Goal: Task Accomplishment & Management: Complete application form

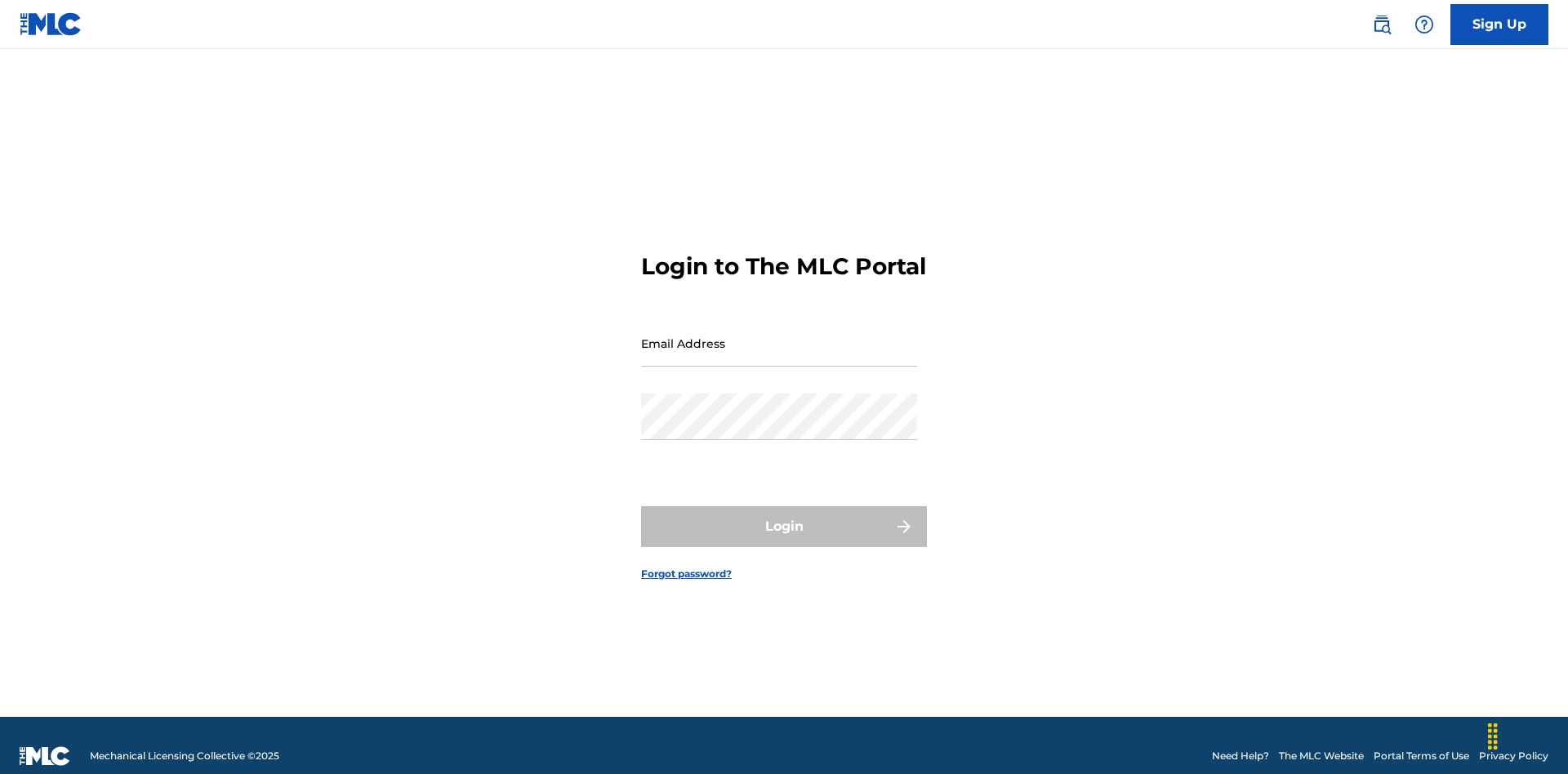
scroll to position [21, 0]
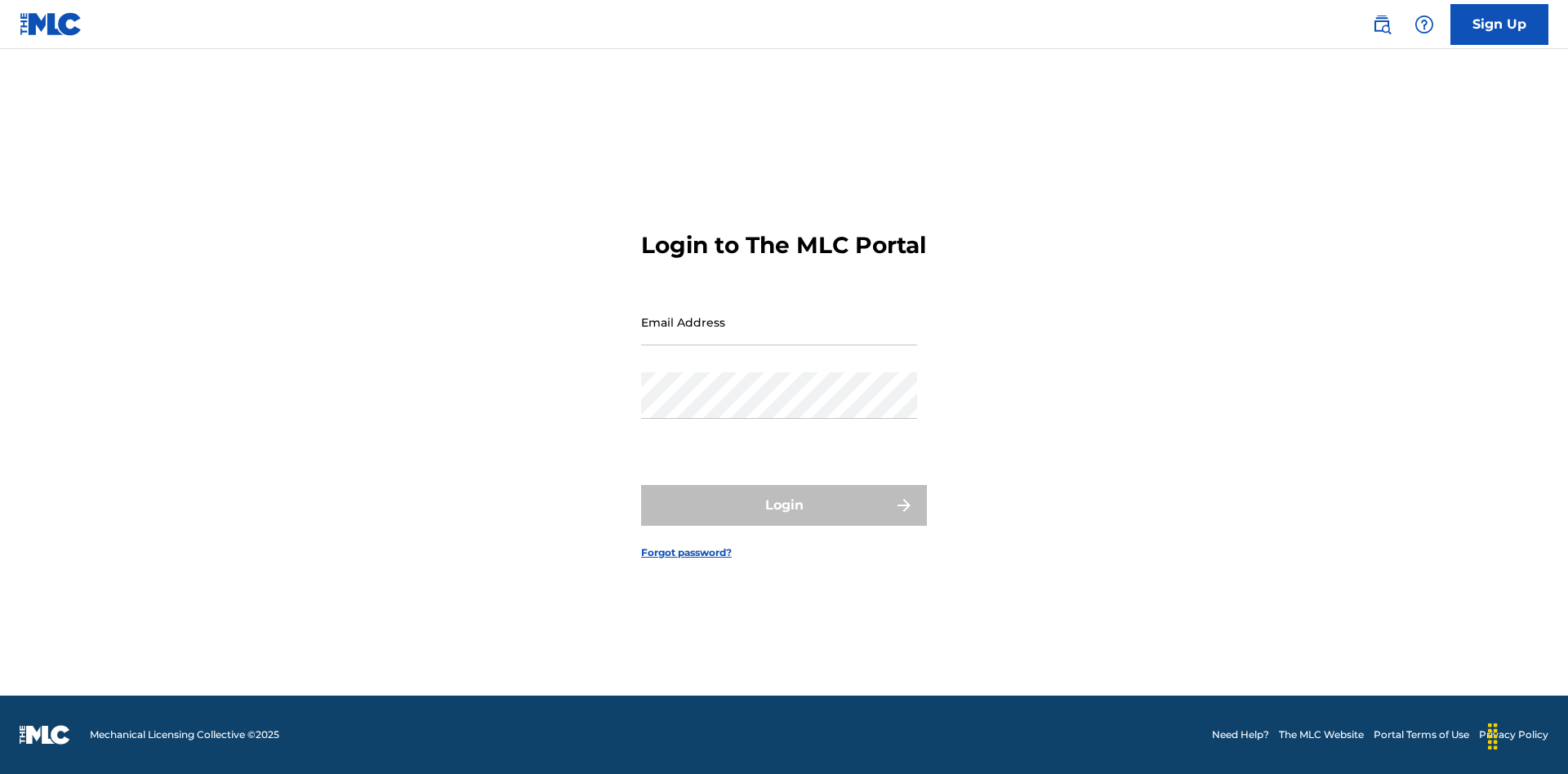
click at [779, 336] on input "Email Address" at bounding box center [779, 323] width 276 height 47
type input "[EMAIL_ADDRESS][DOMAIN_NAME]"
click at [784, 519] on button "Login" at bounding box center [784, 505] width 286 height 41
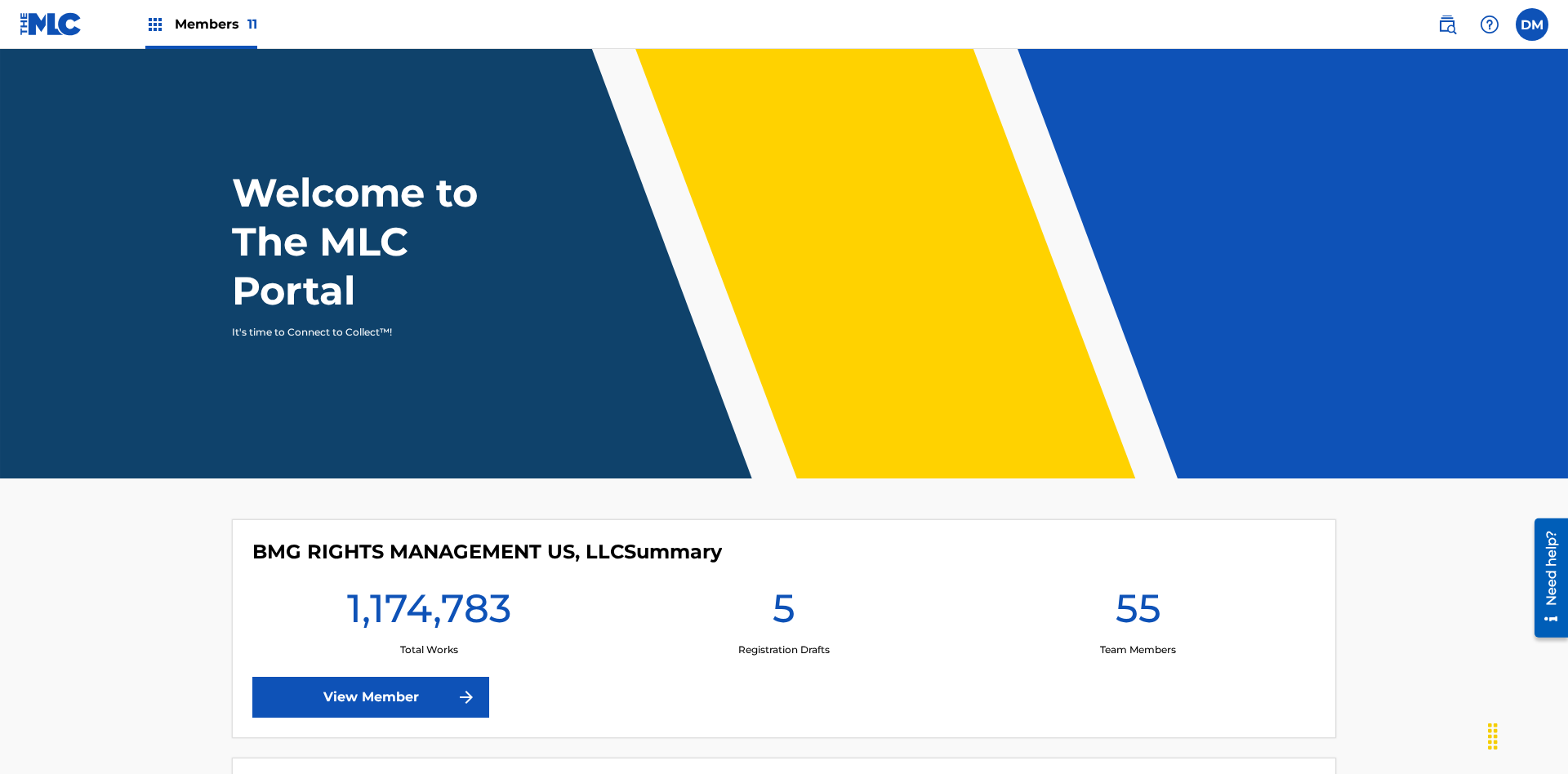
click at [200, 23] on span "Members 11" at bounding box center [215, 24] width 82 height 19
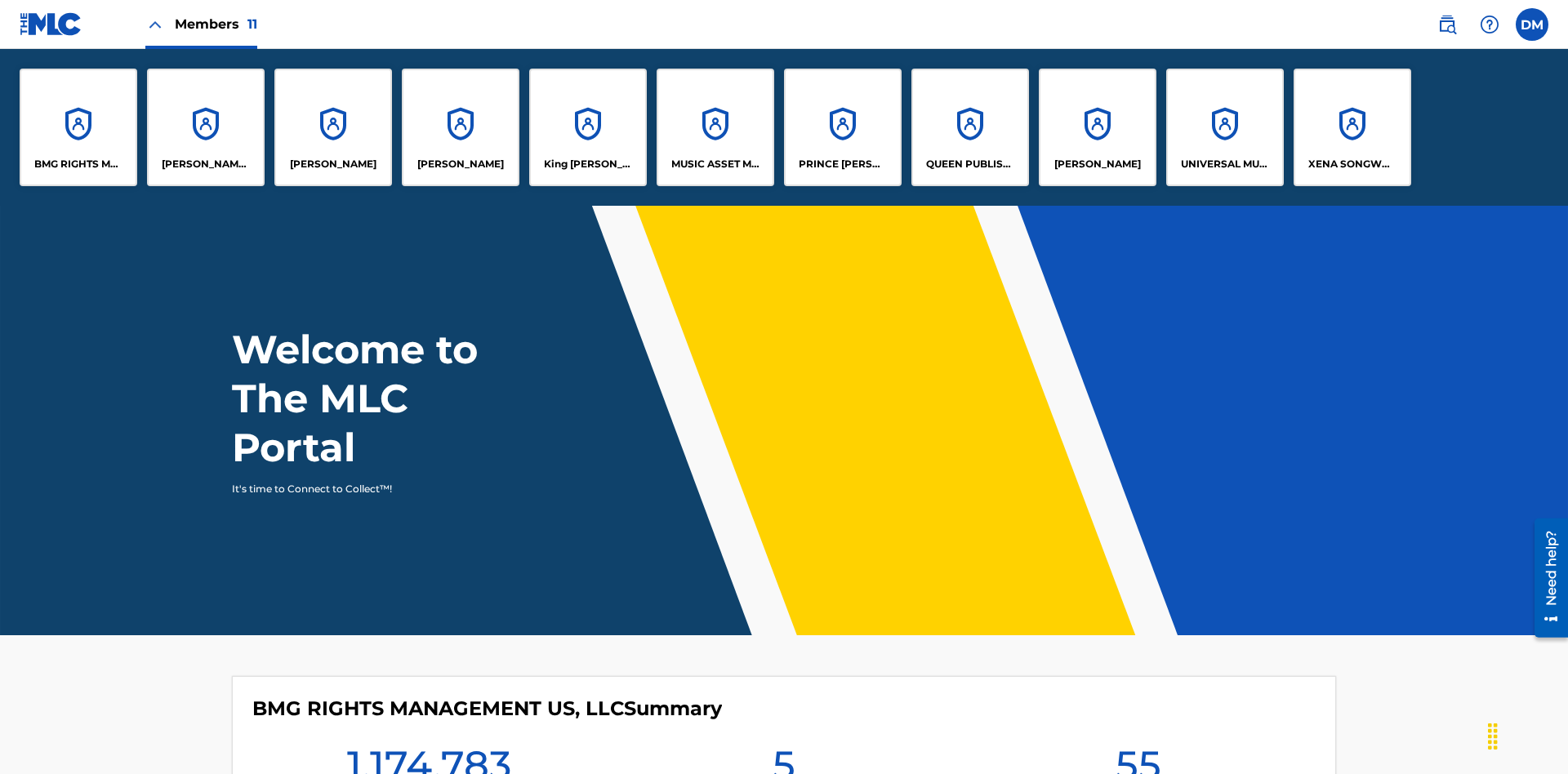
click at [1224, 164] on p "UNIVERSAL MUSIC PUB GROUP" at bounding box center [1225, 164] width 89 height 15
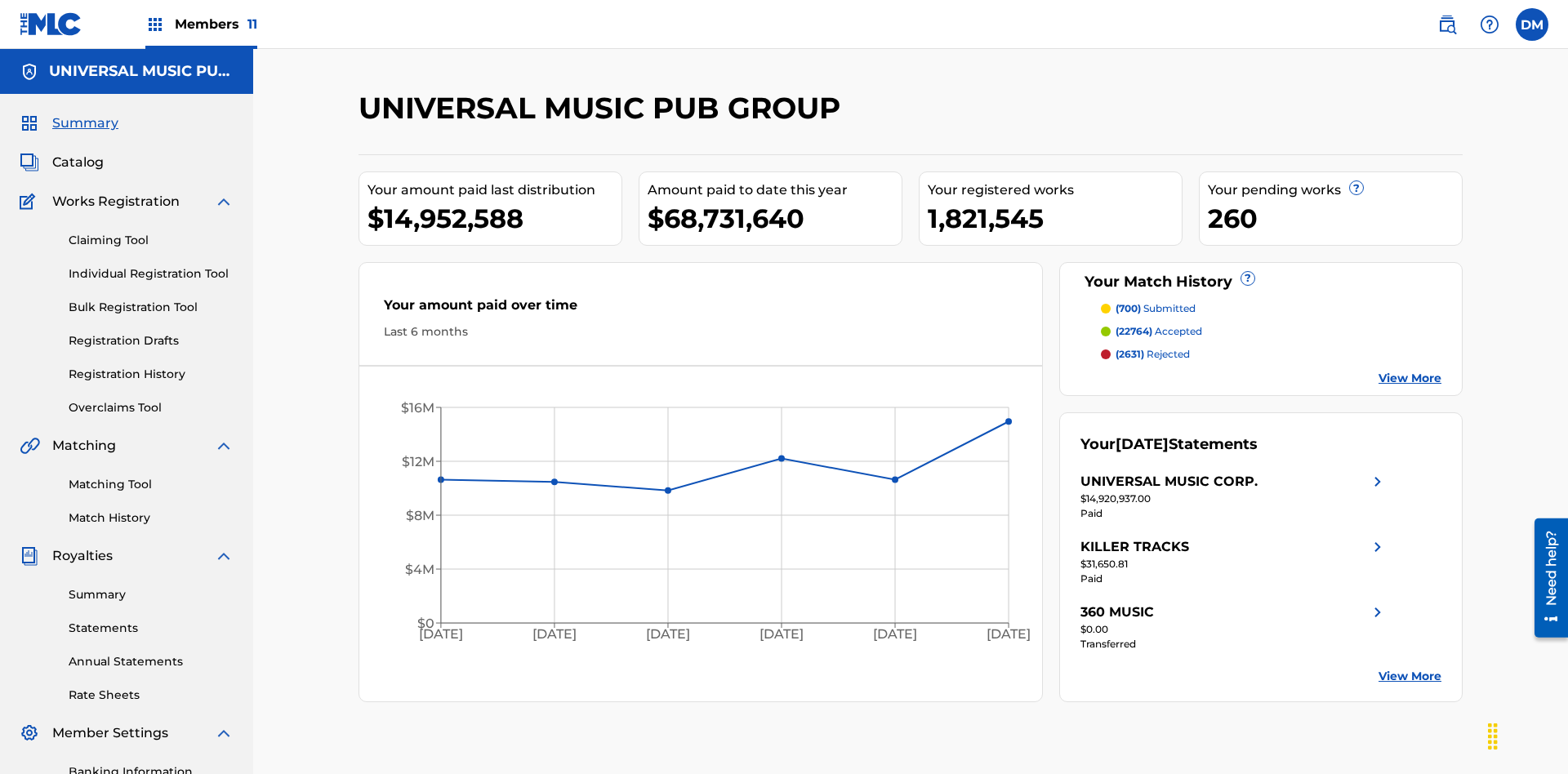
click at [151, 266] on link "Individual Registration Tool" at bounding box center [151, 274] width 165 height 17
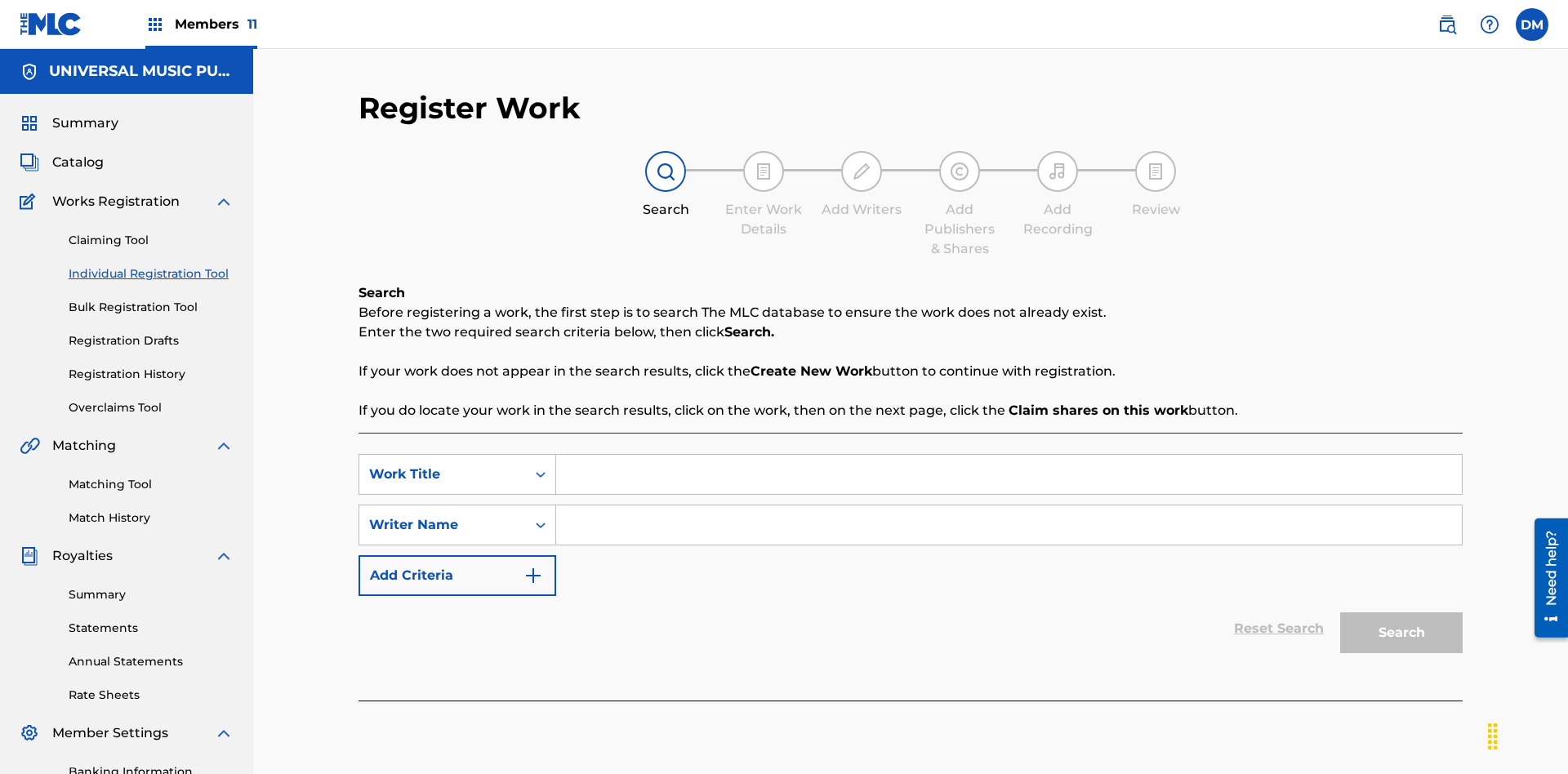
click at [1009, 455] on input "Search Form" at bounding box center [1008, 475] width 905 height 39
type input "Single Registered Work"
click at [1009, 505] on input "Search Form" at bounding box center [1008, 525] width 905 height 39
type input "QWERTYUIOP"
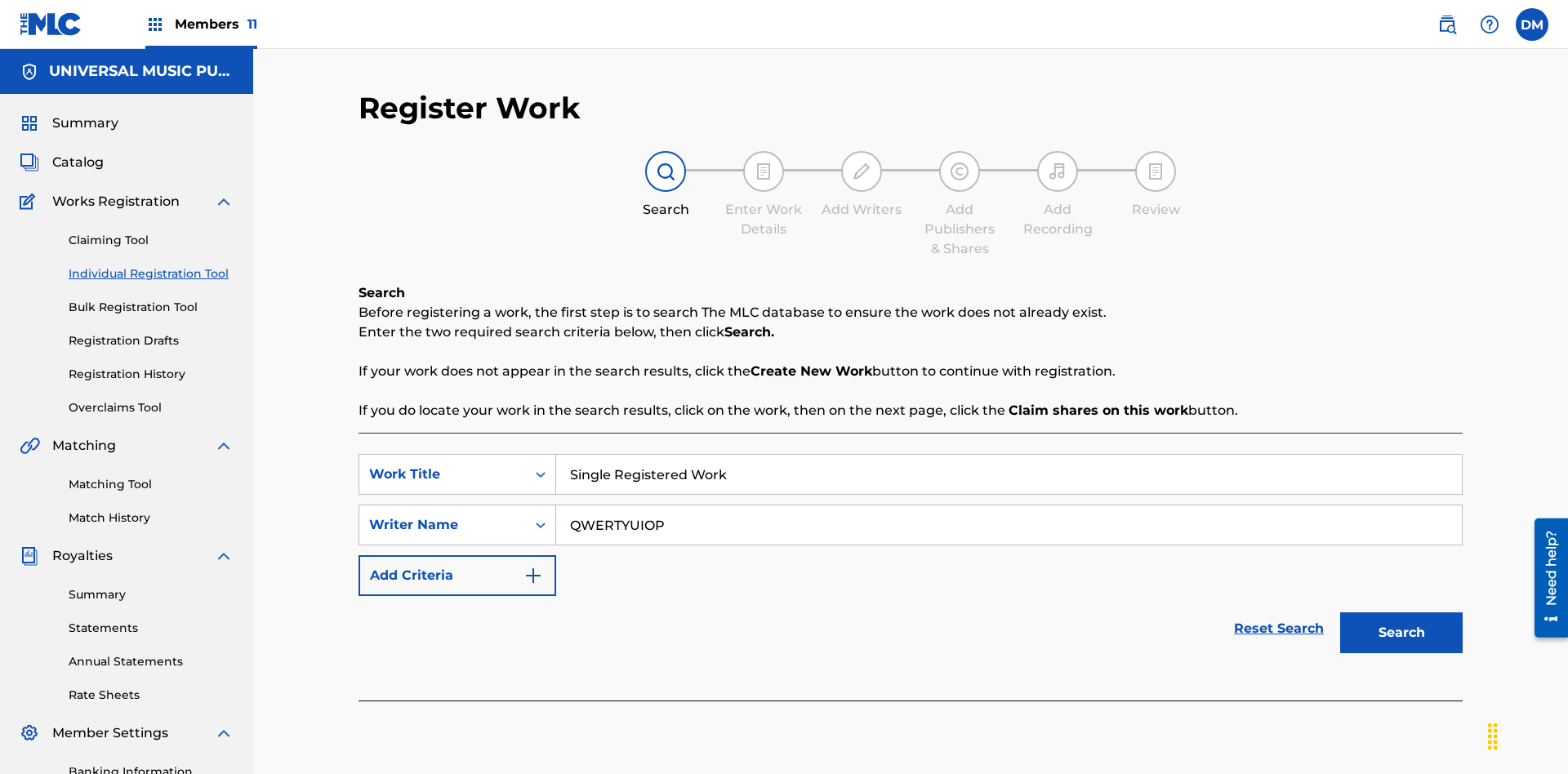
click at [1401, 613] on button "Search" at bounding box center [1400, 633] width 122 height 41
